Goal: Check status: Check status

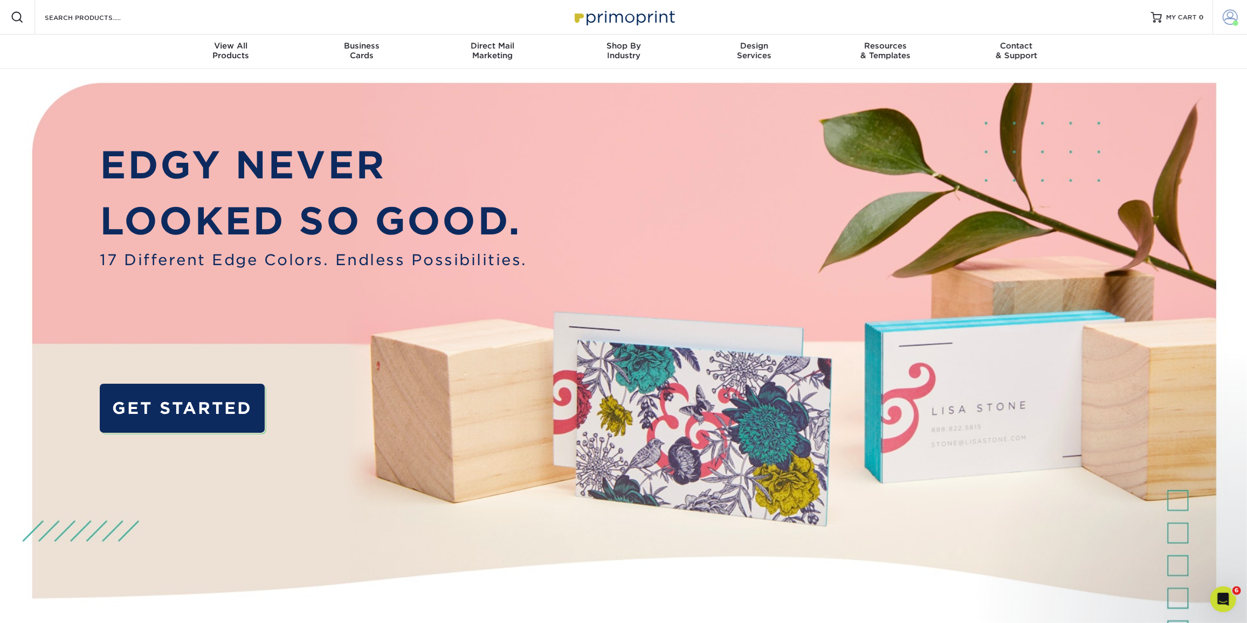
click at [1227, 6] on link "Account" at bounding box center [1230, 17] width 35 height 35
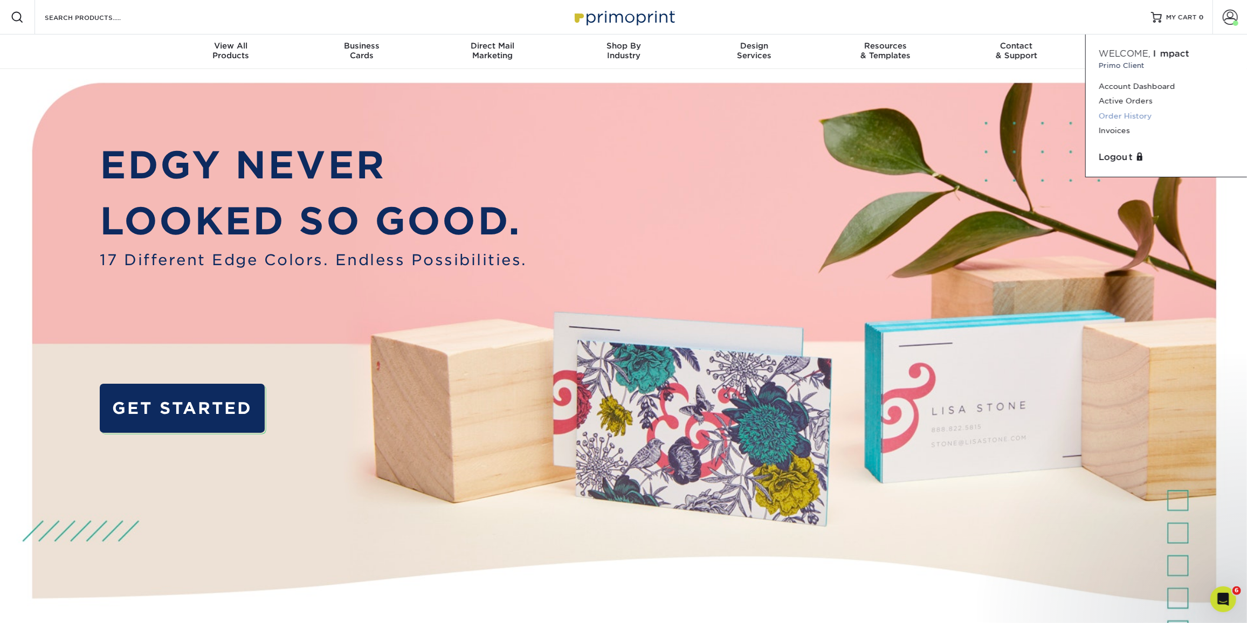
click at [1128, 119] on link "Order History" at bounding box center [1166, 116] width 135 height 15
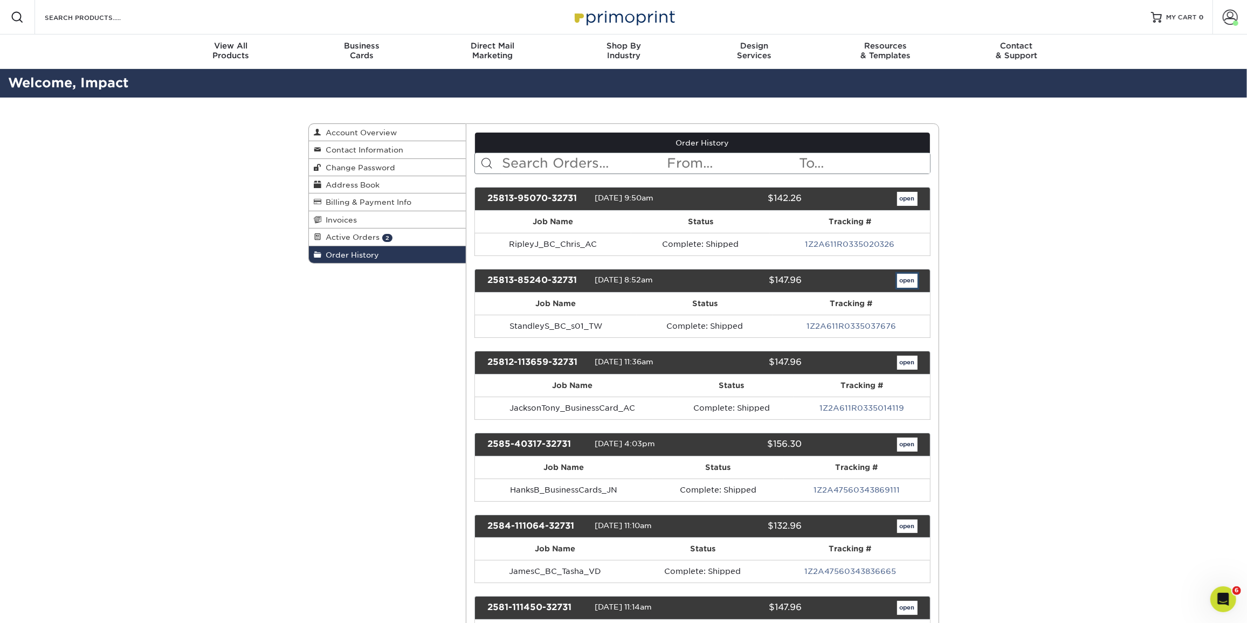
click at [900, 276] on link "open" at bounding box center [907, 281] width 20 height 14
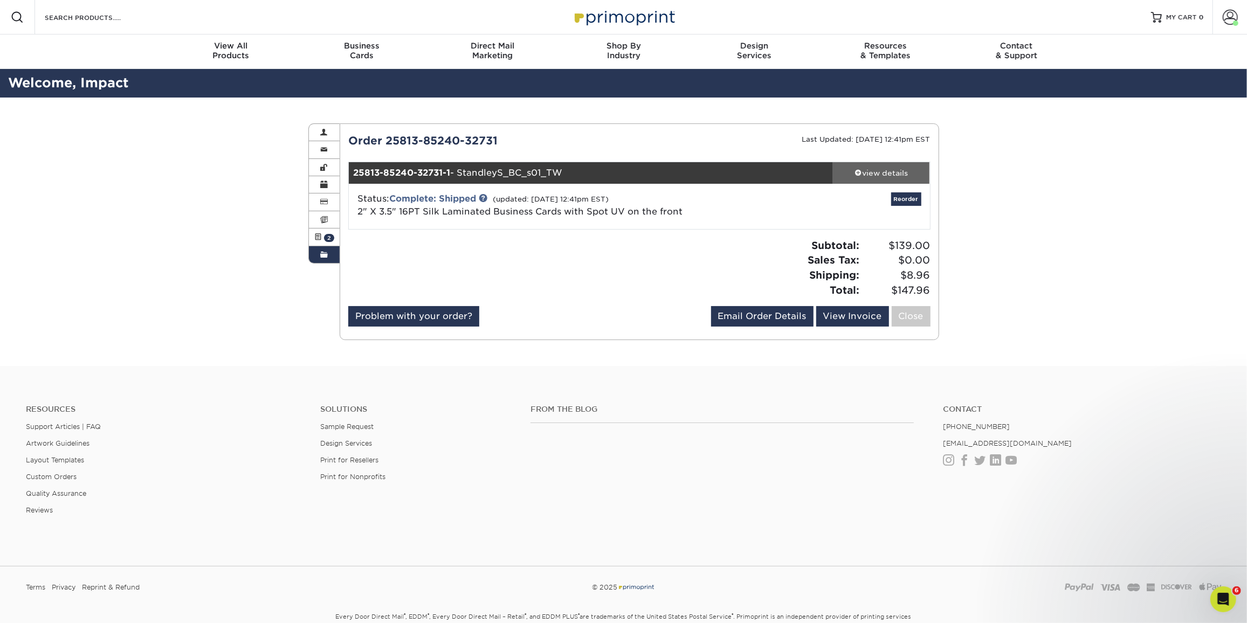
click at [894, 176] on div "view details" at bounding box center [881, 173] width 97 height 11
click at [876, 166] on link "view details" at bounding box center [881, 173] width 97 height 22
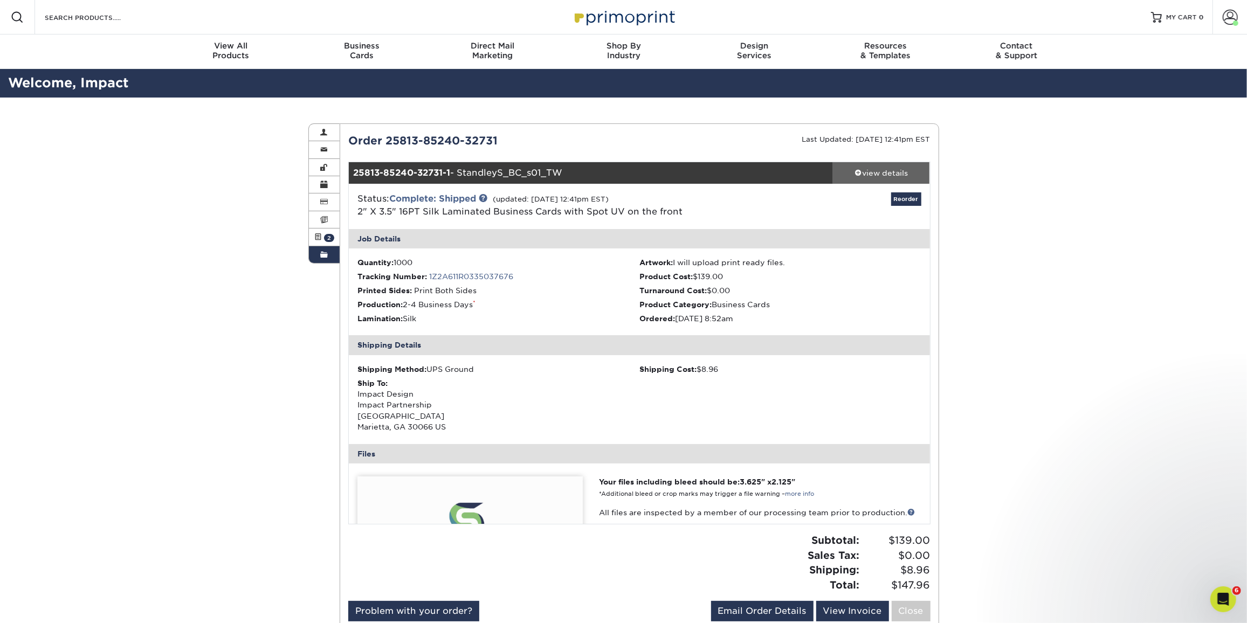
click at [876, 166] on link "view details" at bounding box center [881, 173] width 97 height 22
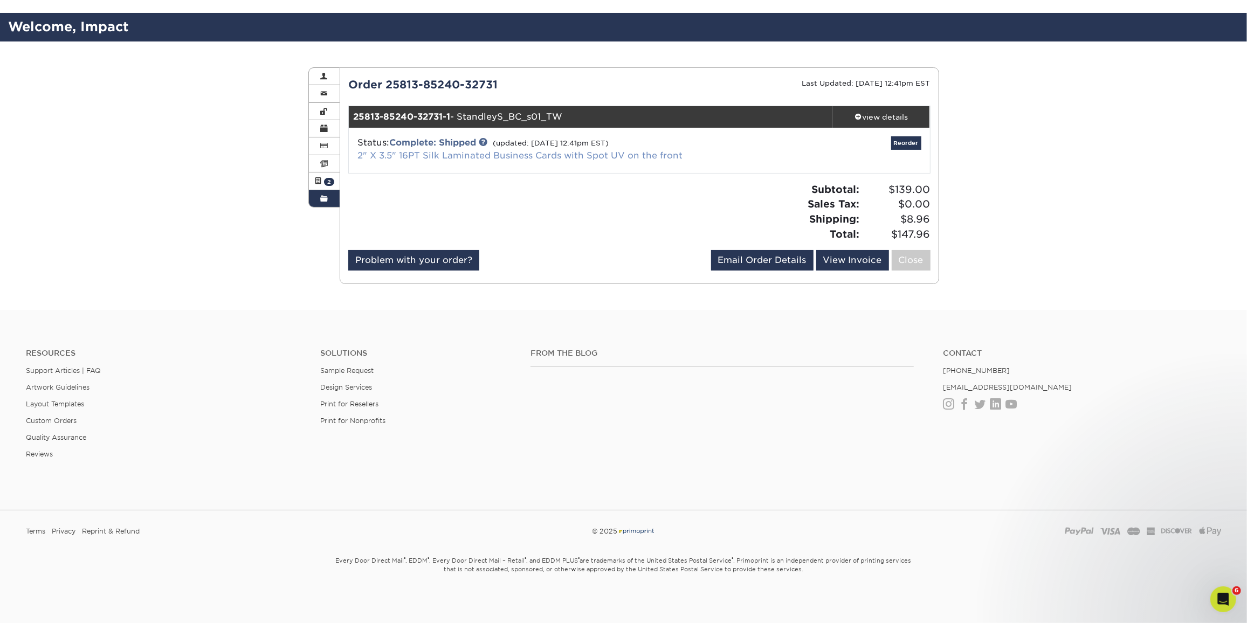
scroll to position [57, 0]
click at [873, 118] on div "view details" at bounding box center [881, 116] width 97 height 11
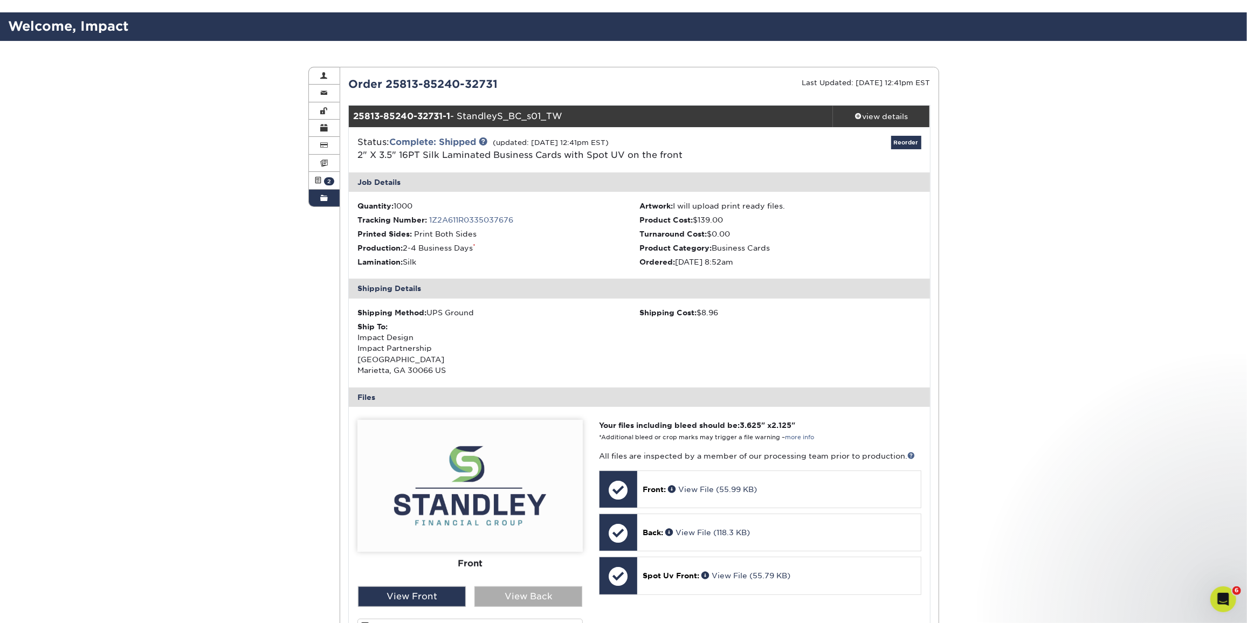
click at [521, 603] on div "View Back" at bounding box center [528, 597] width 108 height 20
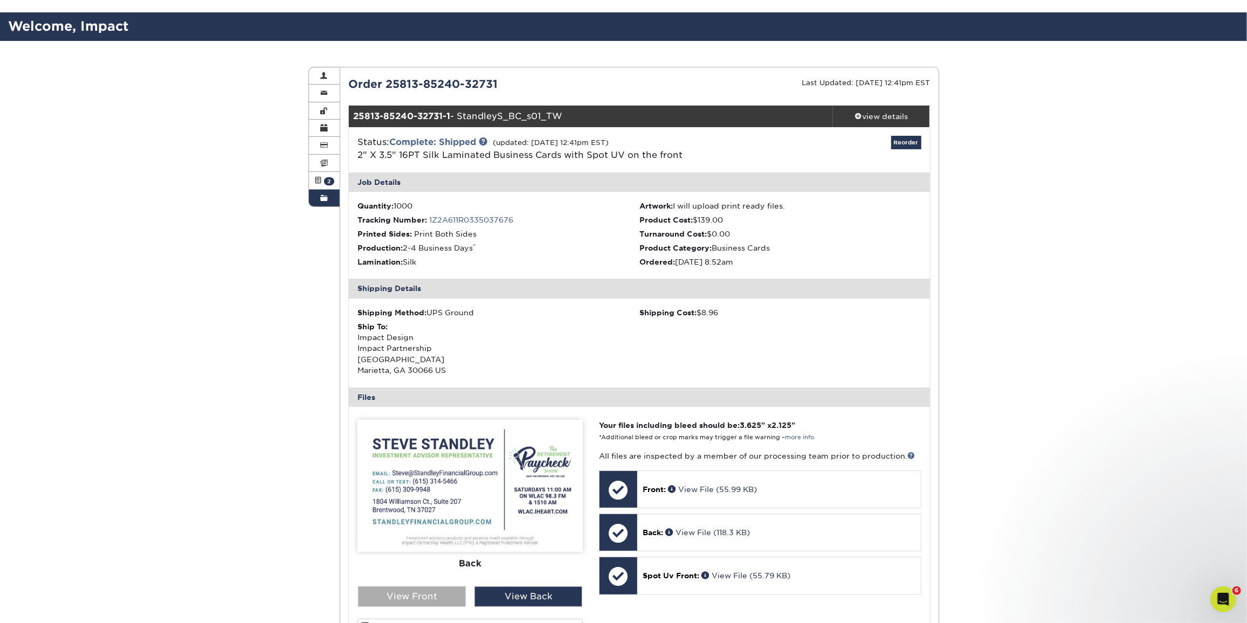
click at [441, 595] on div "View Front" at bounding box center [412, 597] width 108 height 20
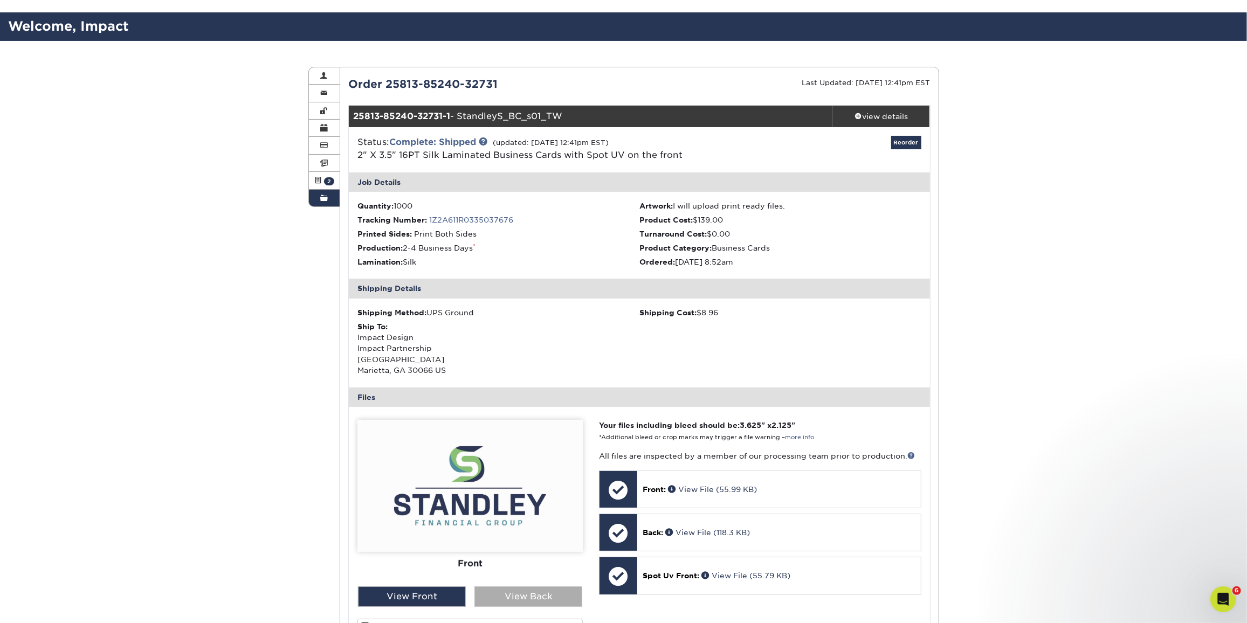
drag, startPoint x: 562, startPoint y: 608, endPoint x: 539, endPoint y: 603, distance: 23.2
click at [561, 608] on div at bounding box center [469, 554] width 225 height 269
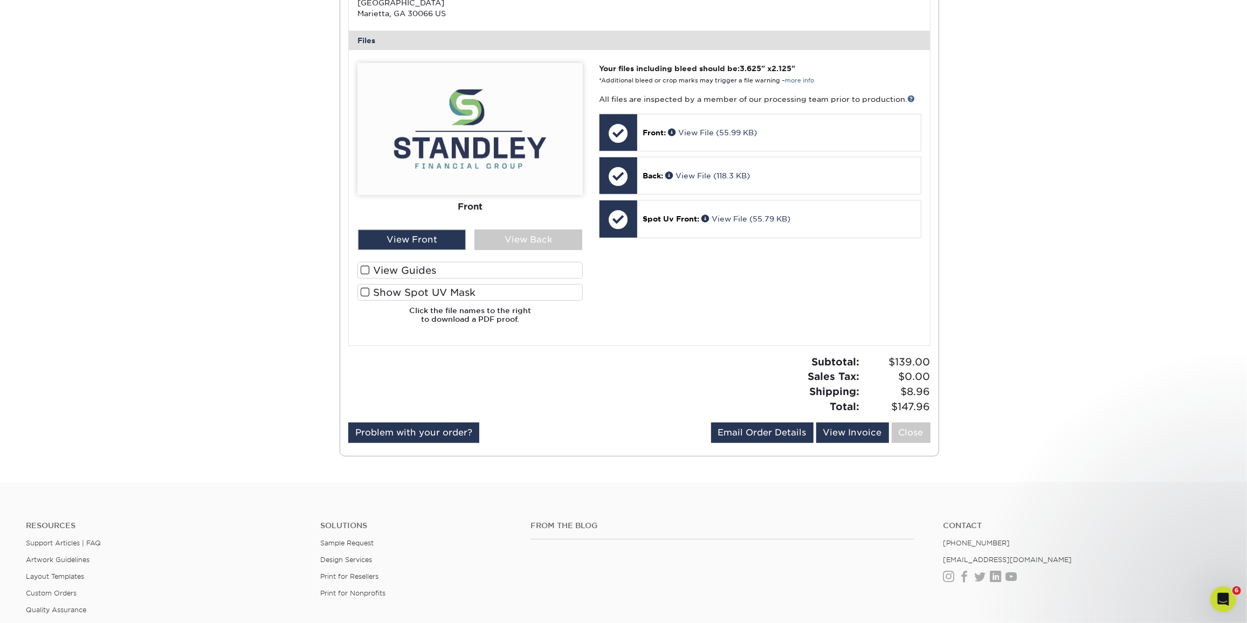
scroll to position [400, 0]
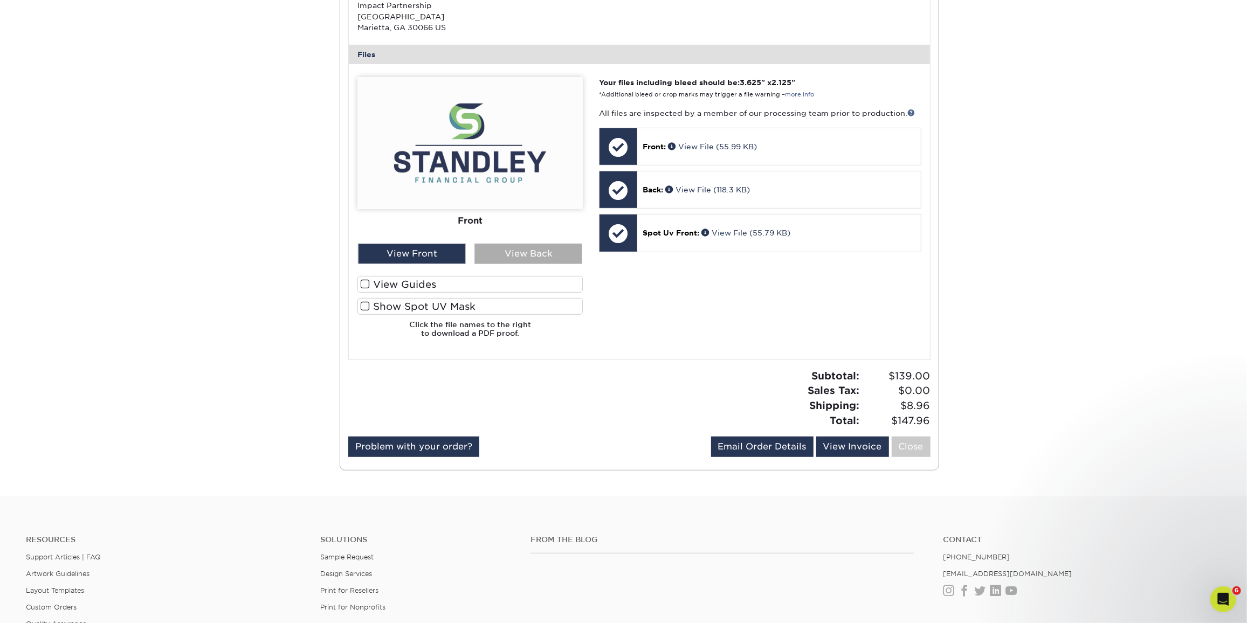
click at [494, 251] on div "View Back" at bounding box center [528, 254] width 108 height 20
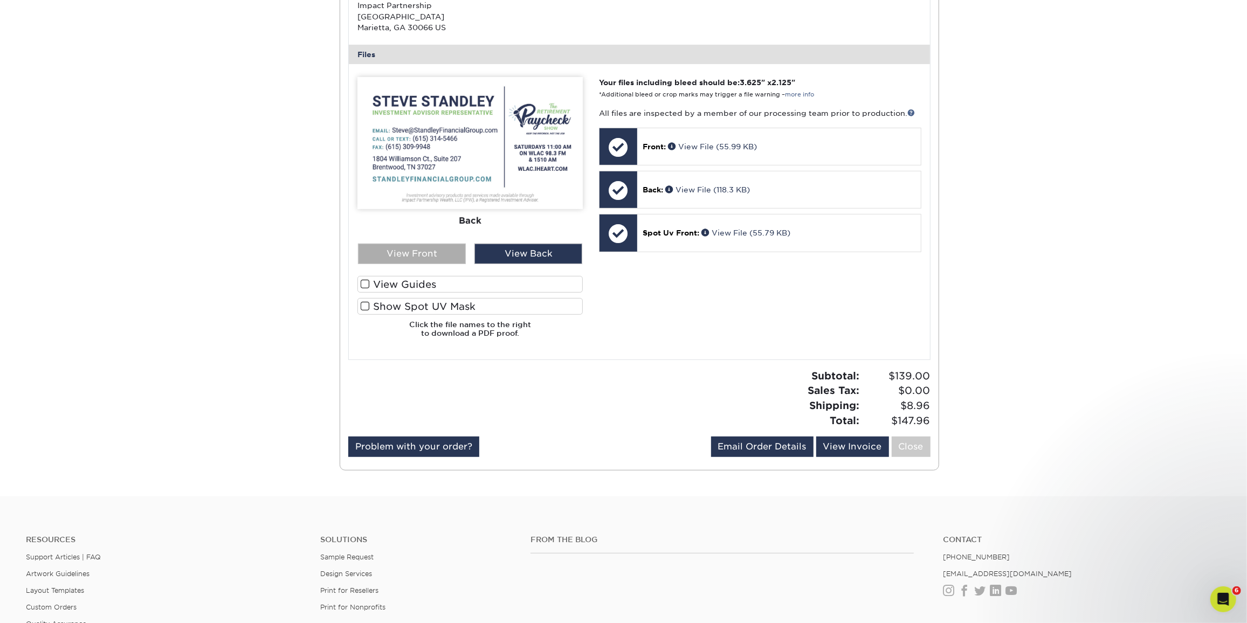
click at [458, 260] on div "View Front" at bounding box center [412, 254] width 108 height 20
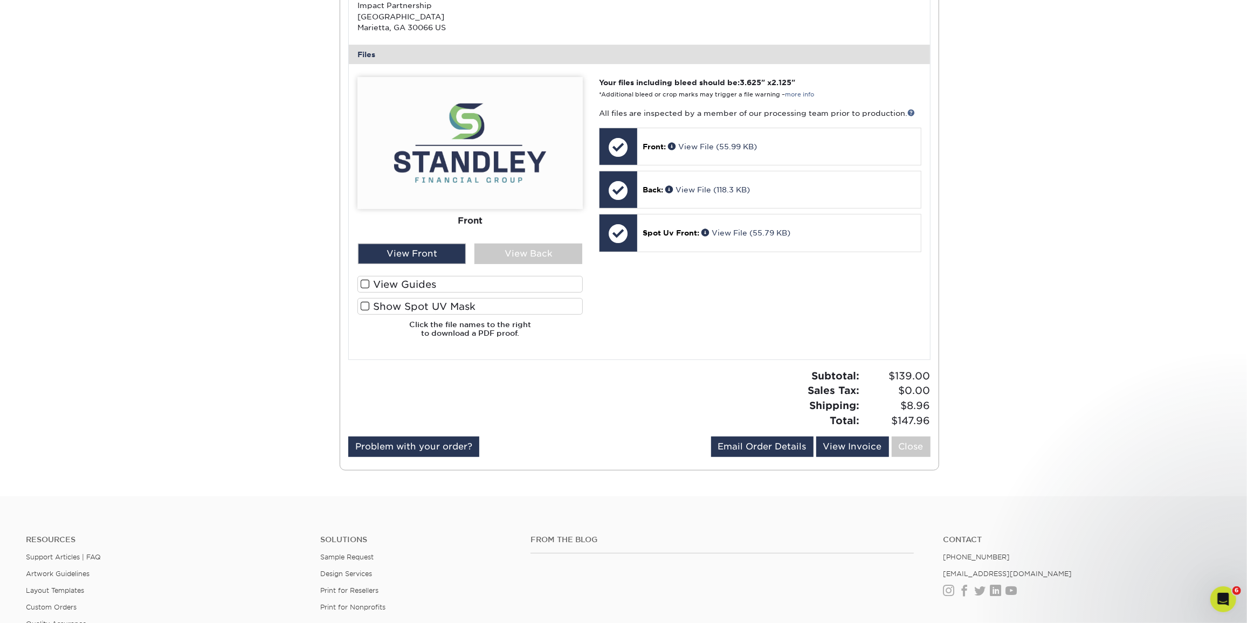
click at [891, 421] on span "$147.96" at bounding box center [896, 421] width 67 height 15
drag, startPoint x: 886, startPoint y: 417, endPoint x: 929, endPoint y: 418, distance: 43.1
click at [929, 418] on span "$147.96" at bounding box center [896, 421] width 67 height 15
copy span "$147.96"
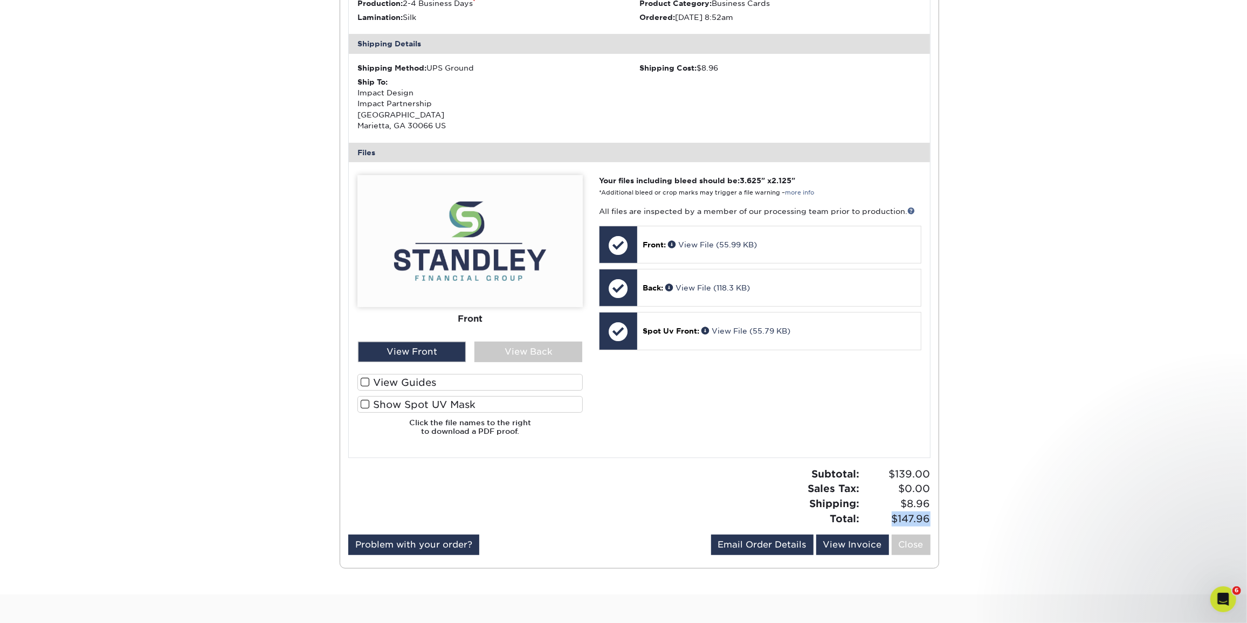
scroll to position [253, 0]
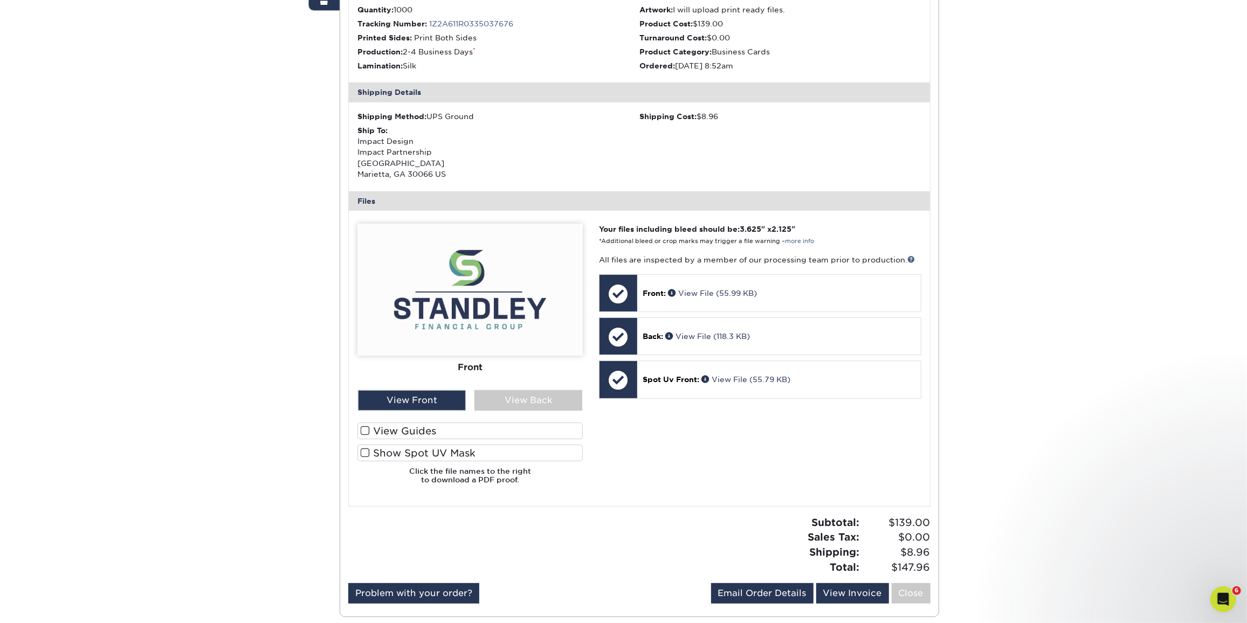
click at [1037, 105] on div "Order History Account Overview Contact Information Change Password Address Book…" at bounding box center [623, 244] width 1247 height 798
